Goal: Task Accomplishment & Management: Complete application form

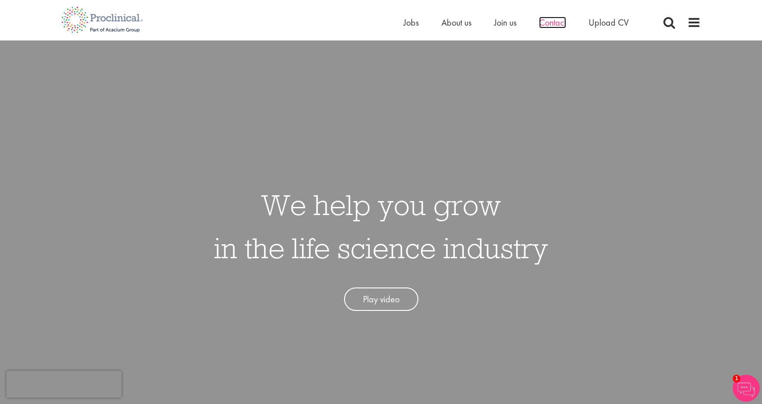
click at [556, 24] on span "Contact" at bounding box center [552, 23] width 27 height 12
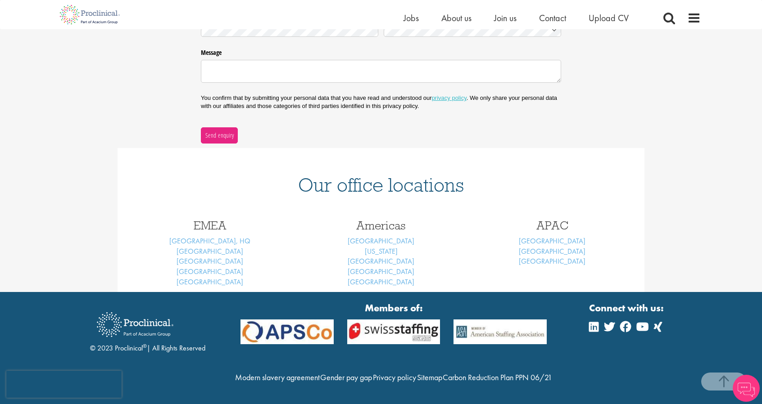
scroll to position [271, 0]
click at [212, 247] on link "[GEOGRAPHIC_DATA]" at bounding box center [209, 251] width 67 height 9
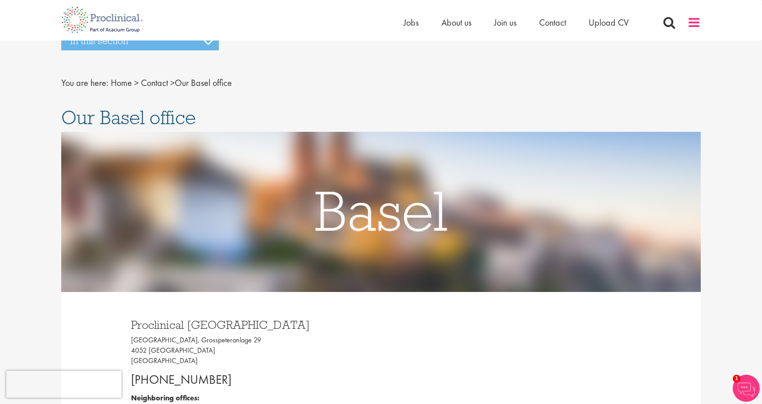
click at [695, 22] on span at bounding box center [694, 23] width 14 height 14
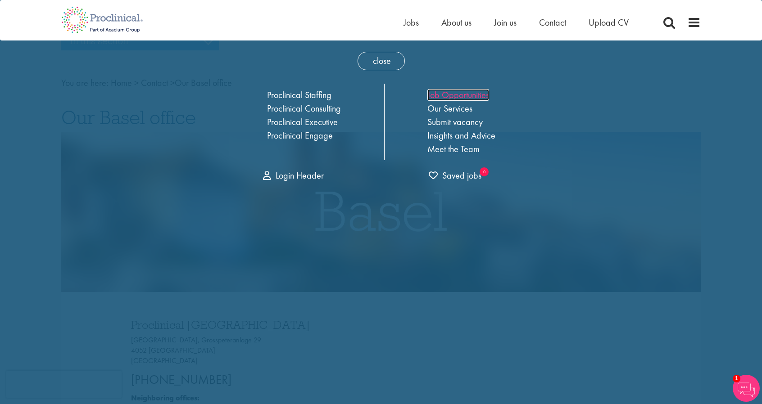
click at [470, 95] on link "Job Opportunities" at bounding box center [458, 95] width 62 height 12
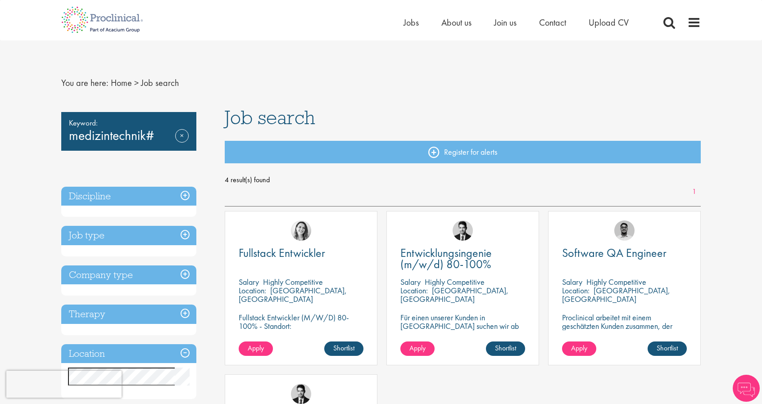
click at [153, 145] on div "Keyword: medizintechnik# Remove" at bounding box center [128, 131] width 135 height 39
click at [163, 138] on div "Keyword: medizintechnik# Remove" at bounding box center [128, 131] width 135 height 39
click at [150, 136] on div "Keyword: medizintechnik# Remove" at bounding box center [128, 131] width 135 height 39
click at [181, 136] on link "Remove" at bounding box center [182, 142] width 14 height 26
click at [152, 135] on div "Keyword: medizintechnik# Remove" at bounding box center [128, 131] width 135 height 39
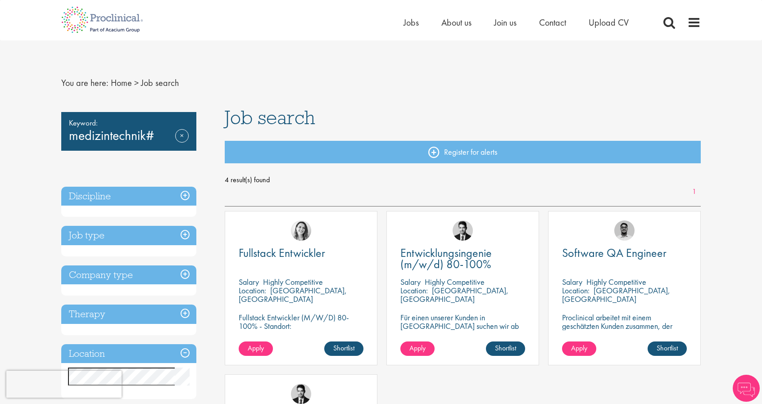
drag, startPoint x: 152, startPoint y: 135, endPoint x: 144, endPoint y: 135, distance: 8.1
click at [144, 135] on div "Keyword: medizintechnik# Remove" at bounding box center [128, 131] width 135 height 39
click at [153, 132] on div "Keyword: medizintechnik# Remove" at bounding box center [128, 131] width 135 height 39
click at [152, 132] on div "Keyword: medizintechnik# Remove" at bounding box center [128, 131] width 135 height 39
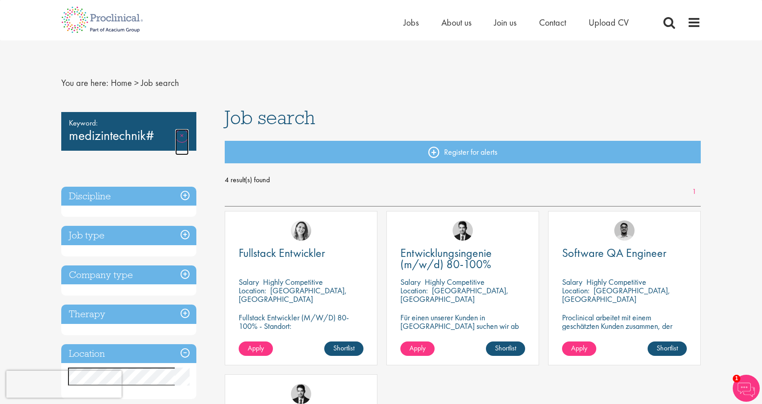
click at [179, 135] on link "Remove" at bounding box center [182, 142] width 14 height 26
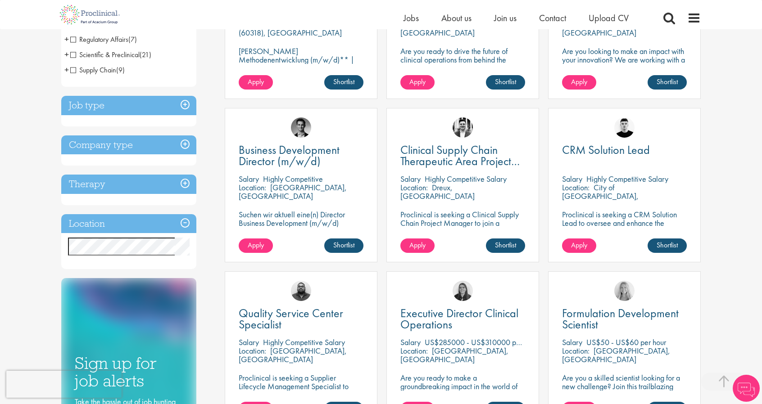
scroll to position [270, 0]
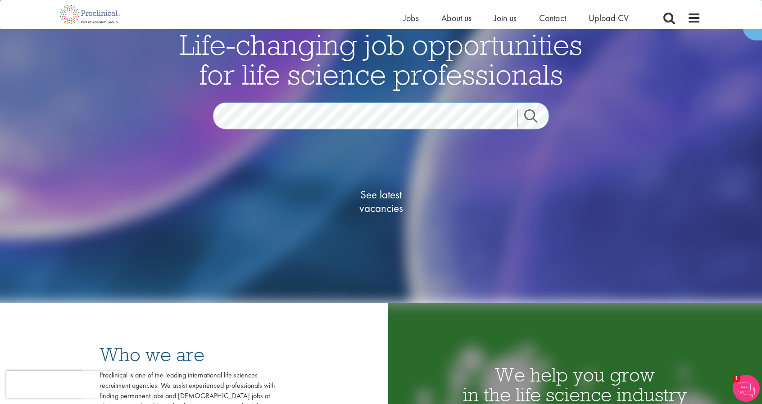
scroll to position [83, 0]
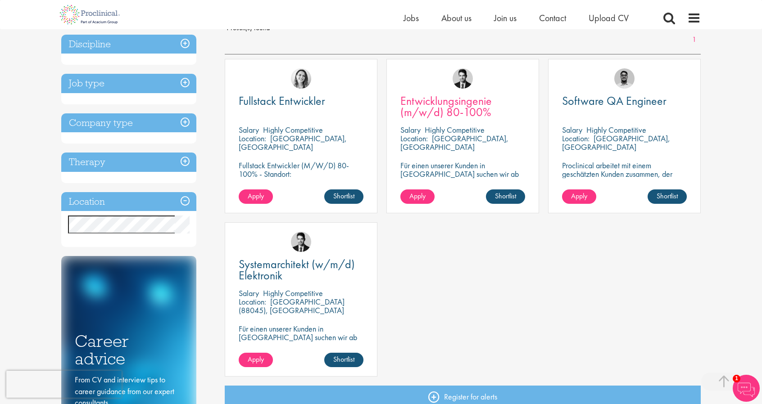
scroll to position [135, 0]
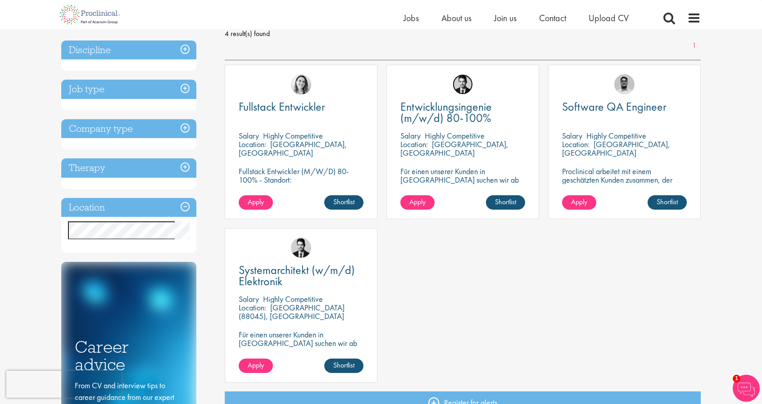
click at [463, 84] on img at bounding box center [462, 84] width 20 height 20
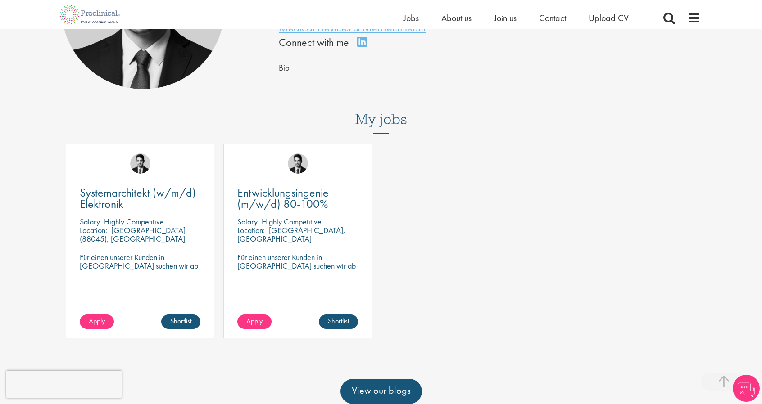
scroll to position [180, 0]
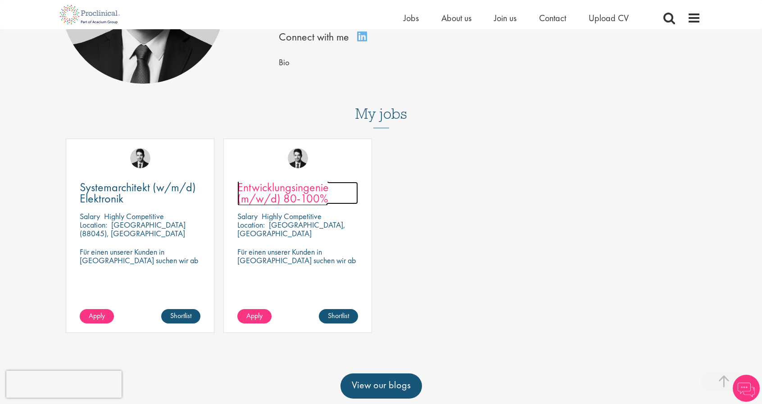
click at [289, 193] on span "Entwicklungsingenie (m/w/d) 80-100%" at bounding box center [282, 193] width 91 height 27
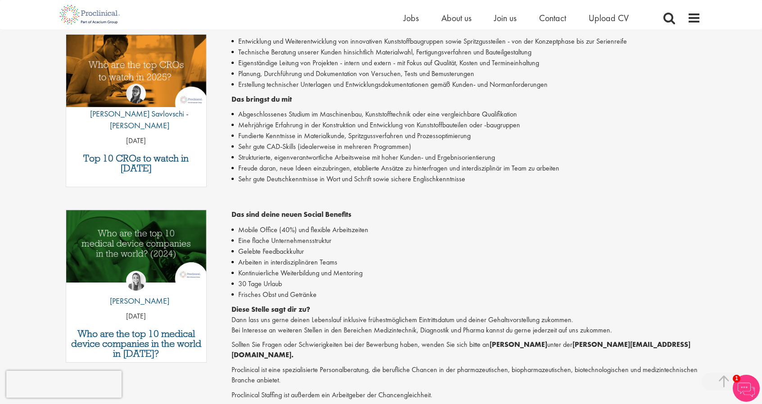
scroll to position [360, 0]
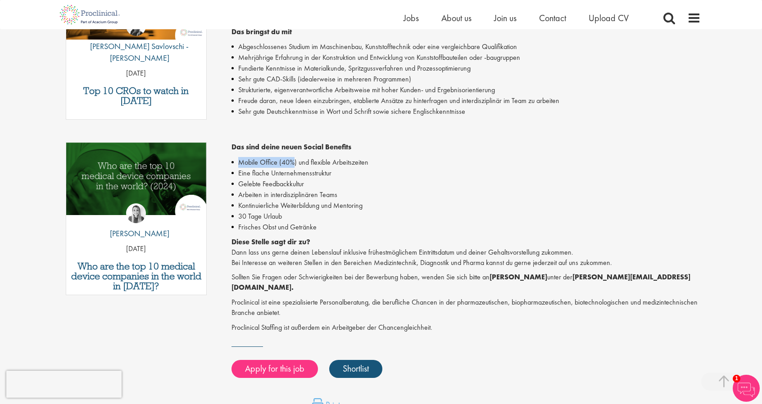
drag, startPoint x: 294, startPoint y: 156, endPoint x: 234, endPoint y: 150, distance: 59.7
click at [234, 157] on li "Mobile Office (40%) und flexible Arbeitszeiten" at bounding box center [466, 162] width 470 height 11
drag, startPoint x: 235, startPoint y: 205, endPoint x: 312, endPoint y: 208, distance: 77.0
click at [312, 211] on li "30 Tage Urlaub" at bounding box center [466, 216] width 470 height 11
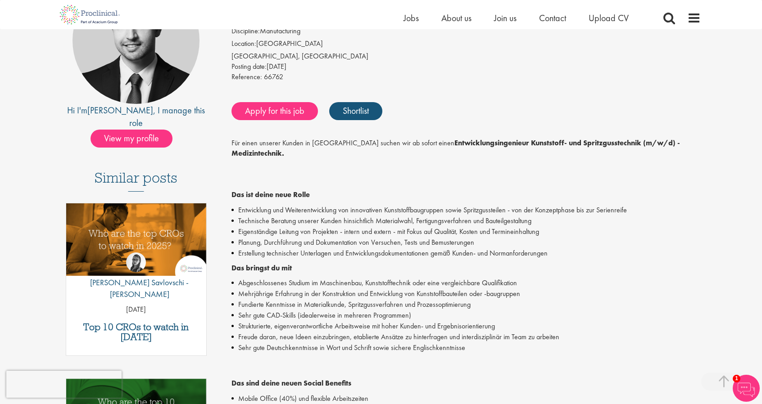
scroll to position [0, 0]
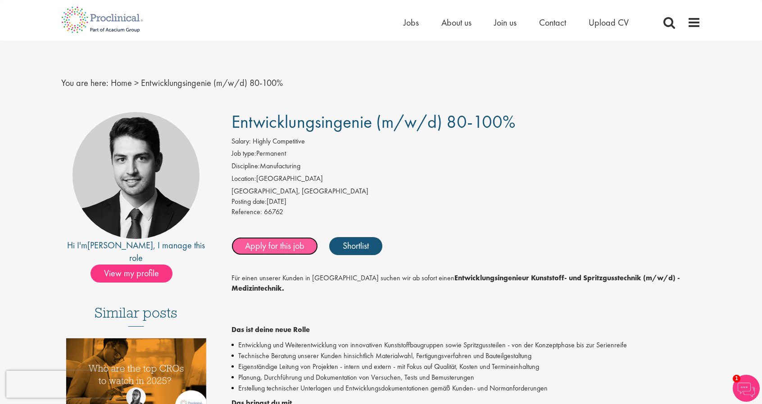
click at [257, 246] on link "Apply for this job" at bounding box center [274, 246] width 86 height 18
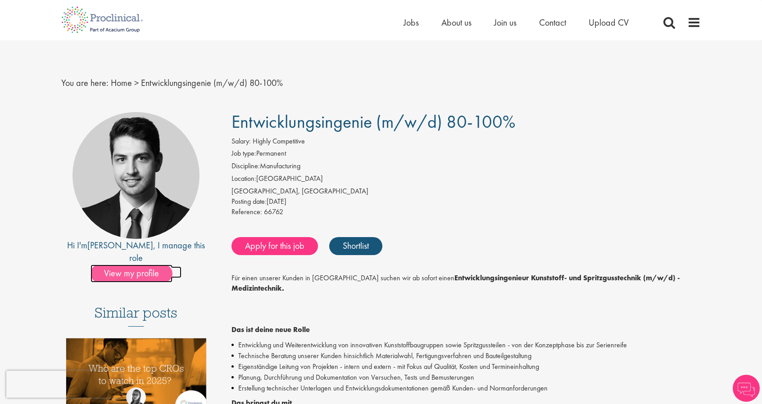
click at [149, 265] on span "View my profile" at bounding box center [131, 274] width 82 height 18
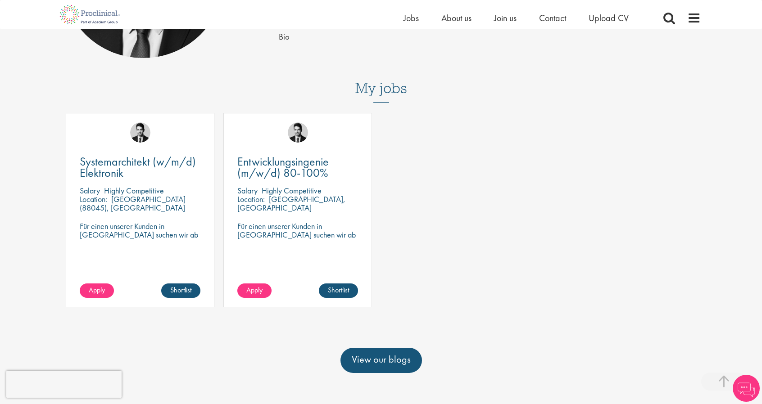
scroll to position [270, 0]
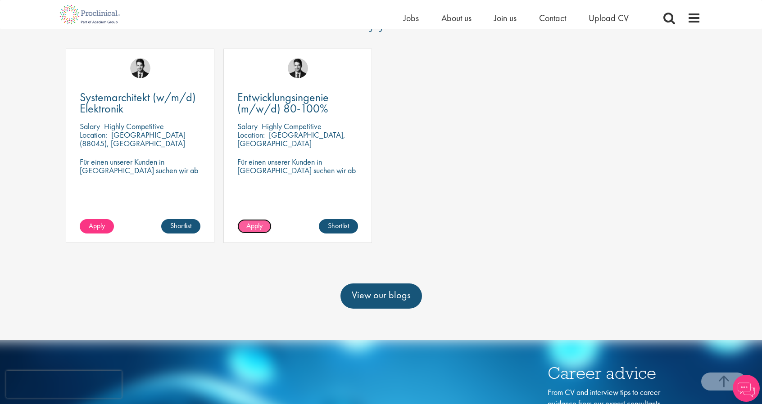
click at [252, 223] on span "Apply" at bounding box center [254, 225] width 16 height 9
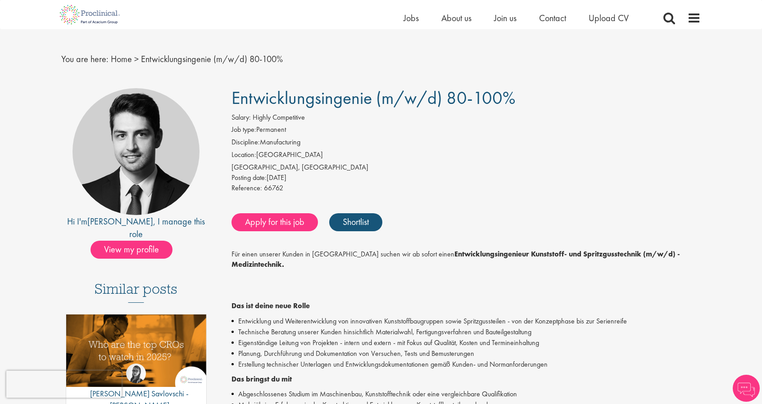
scroll to position [90, 0]
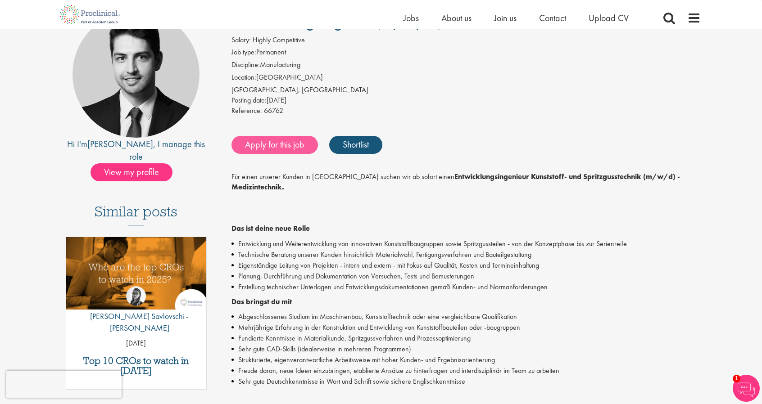
click at [277, 142] on link "Apply for this job" at bounding box center [274, 145] width 86 height 18
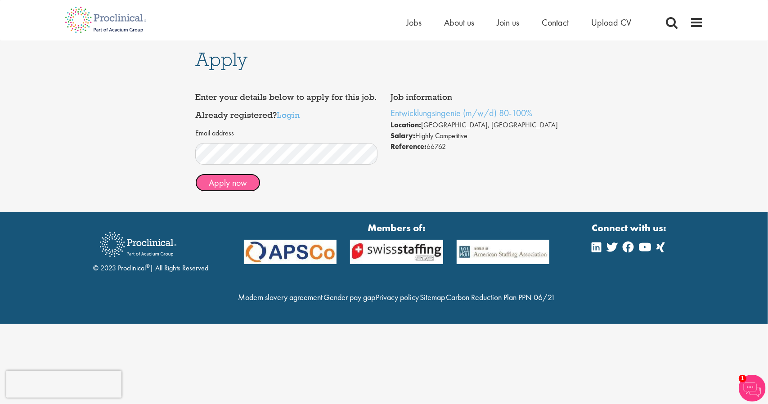
click at [239, 191] on button "Apply now" at bounding box center [227, 183] width 65 height 18
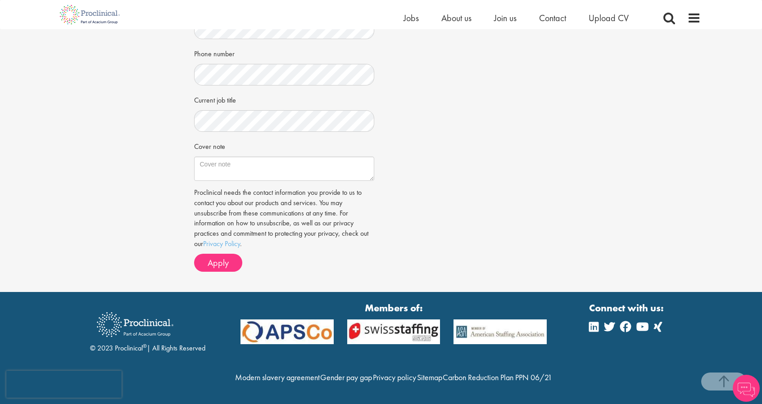
scroll to position [244, 0]
click at [245, 157] on textarea "Cover note" at bounding box center [284, 169] width 181 height 24
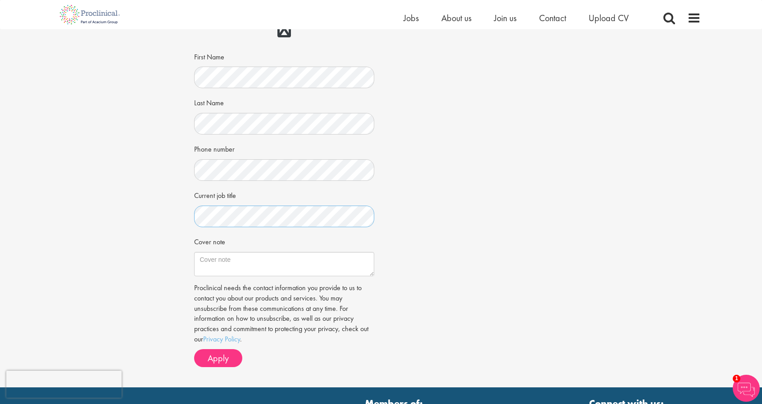
scroll to position [135, 0]
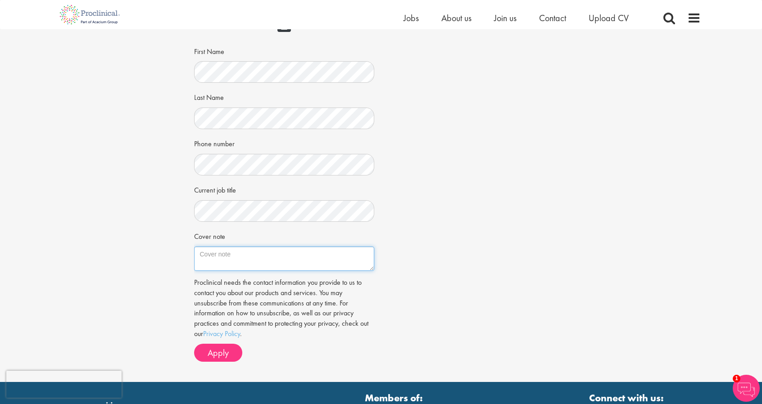
click at [252, 257] on textarea "Cover note" at bounding box center [284, 259] width 181 height 24
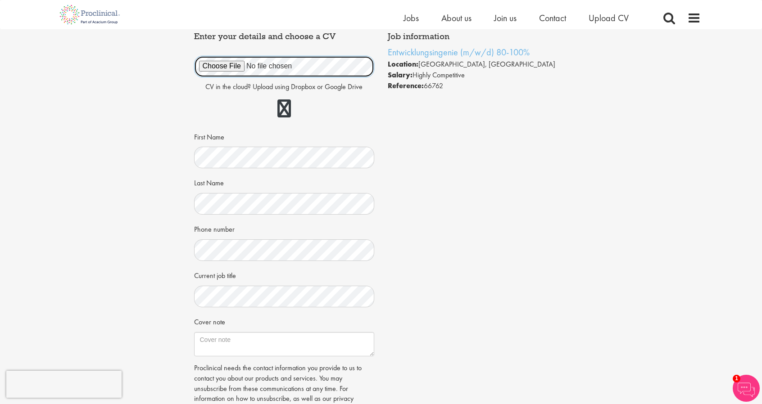
scroll to position [90, 0]
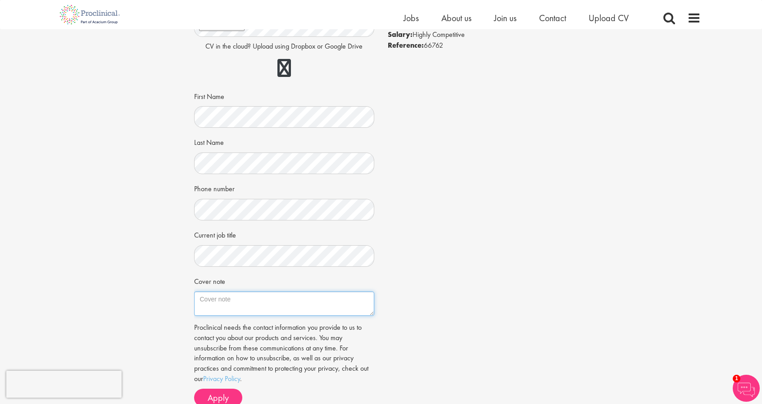
click at [229, 298] on textarea "Cover note" at bounding box center [284, 304] width 181 height 24
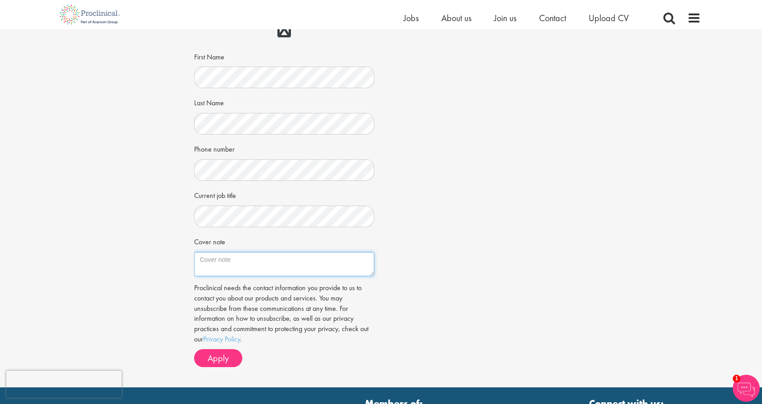
scroll to position [135, 0]
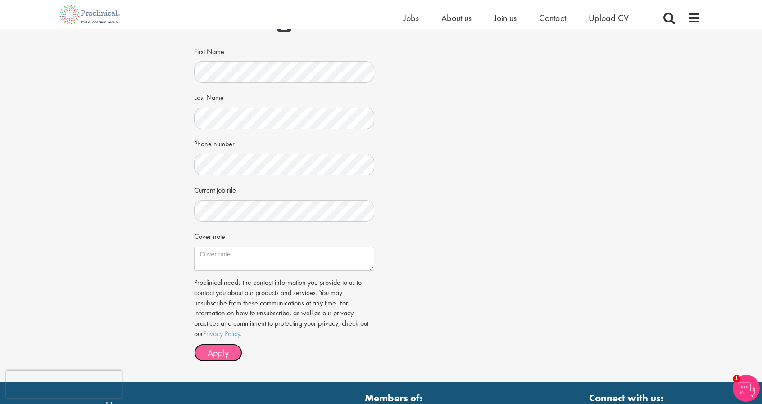
click at [233, 345] on button "Apply" at bounding box center [218, 353] width 48 height 18
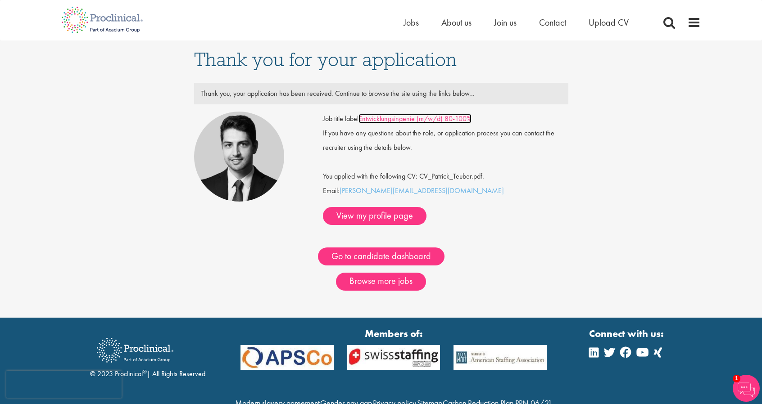
click at [438, 121] on link "Entwicklungsingenie (m/w/d) 80-100%" at bounding box center [414, 118] width 113 height 9
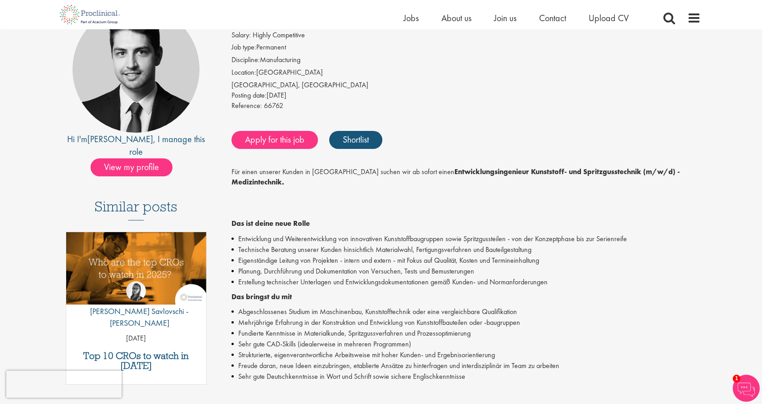
scroll to position [90, 0]
